Goal: Navigation & Orientation: Find specific page/section

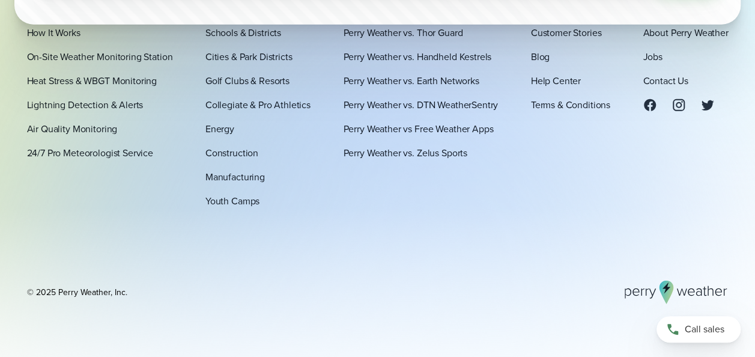
scroll to position [4002, 0]
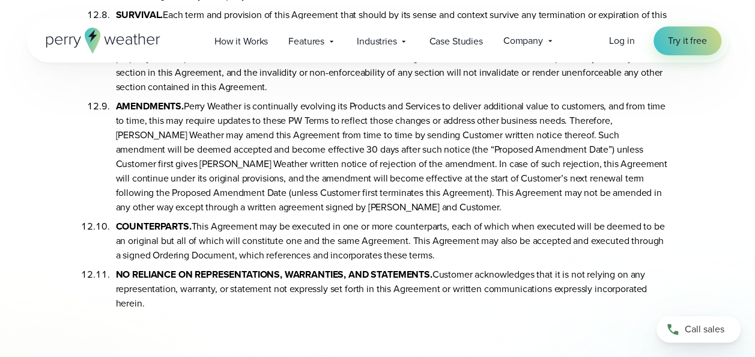
scroll to position [6548, 0]
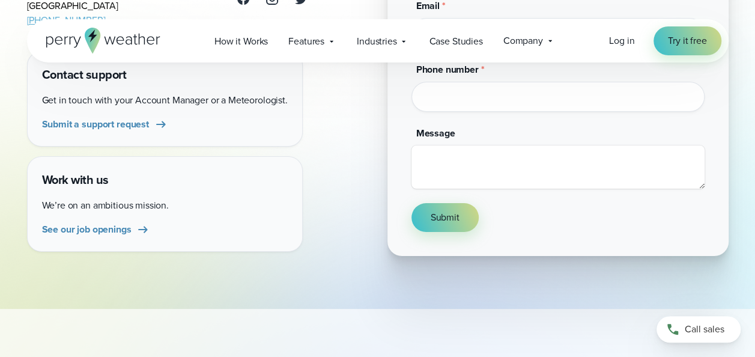
scroll to position [318, 0]
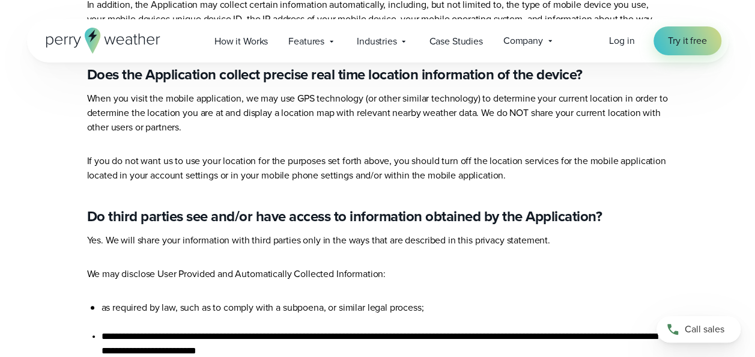
scroll to position [460, 0]
